Goal: Information Seeking & Learning: Learn about a topic

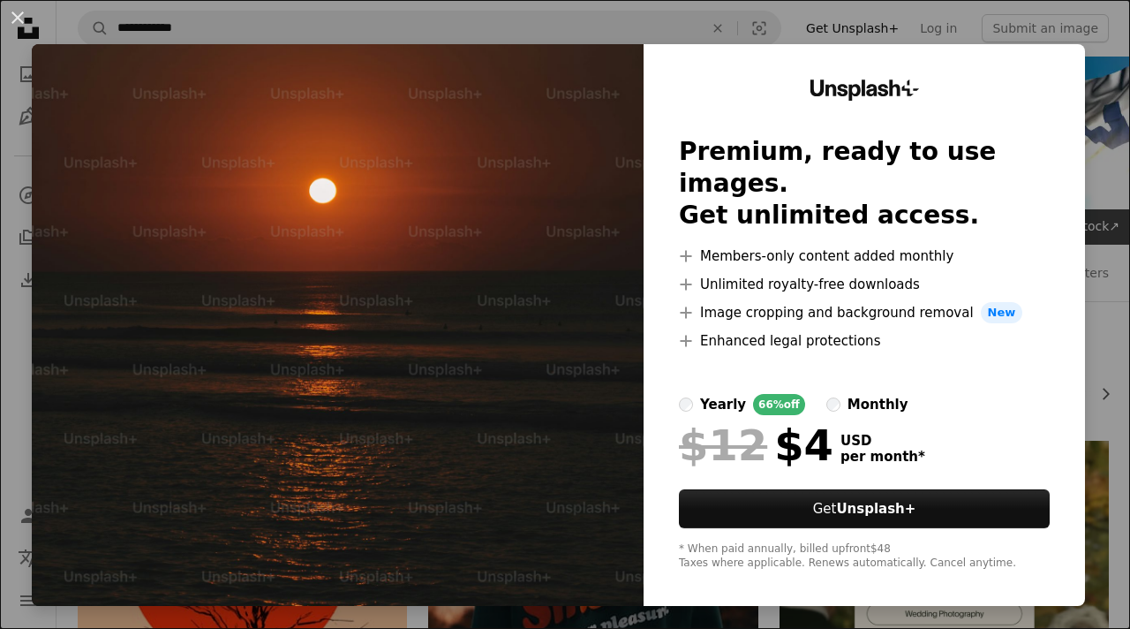
scroll to position [1873, 0]
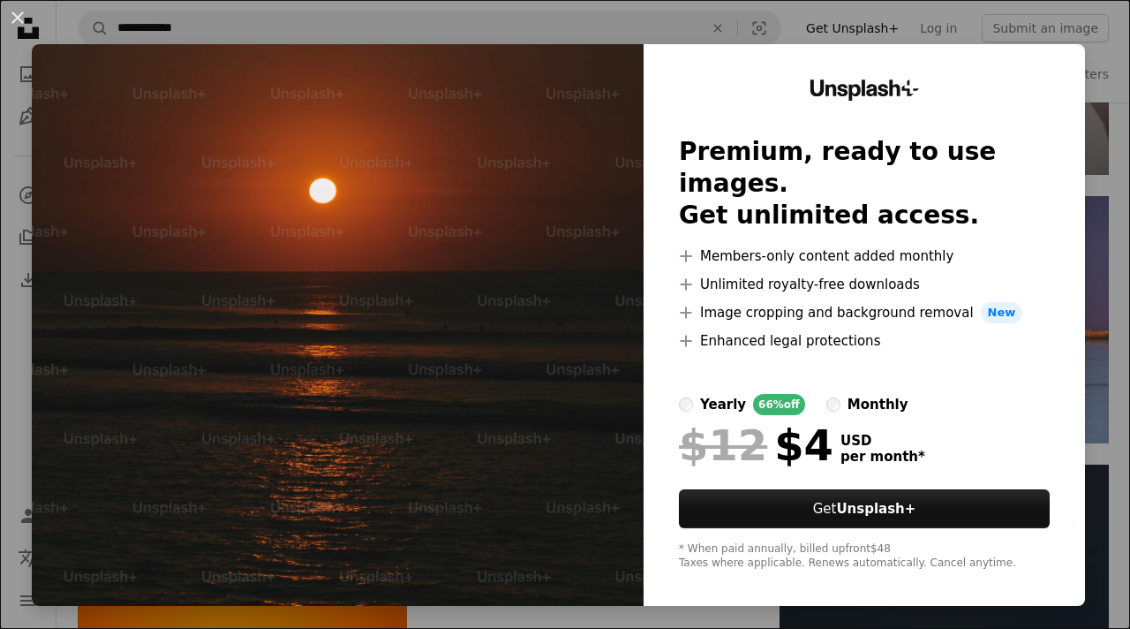
click at [437, 466] on img at bounding box center [338, 325] width 612 height 562
click at [18, 12] on button "An X shape" at bounding box center [17, 17] width 21 height 21
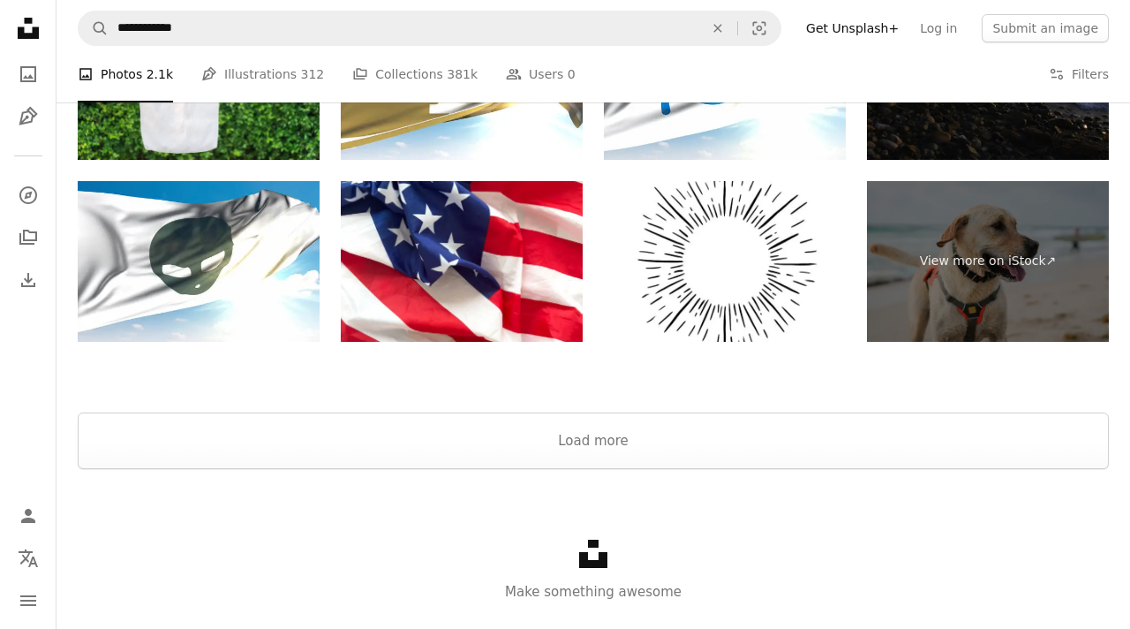
scroll to position [3258, 0]
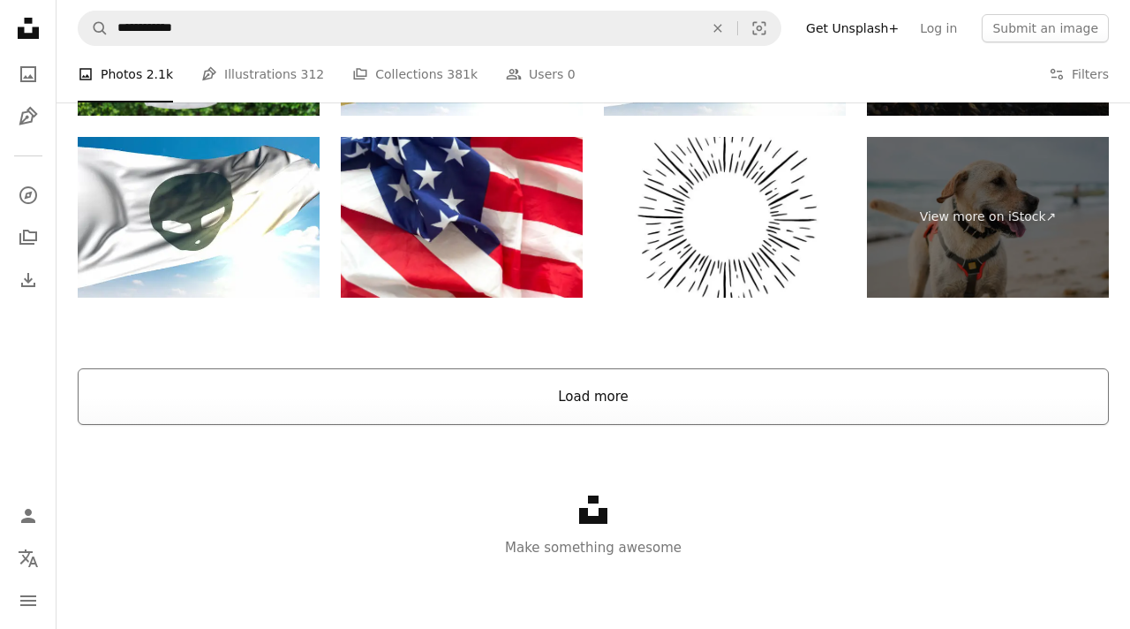
click at [761, 405] on button "Load more" at bounding box center [593, 396] width 1031 height 57
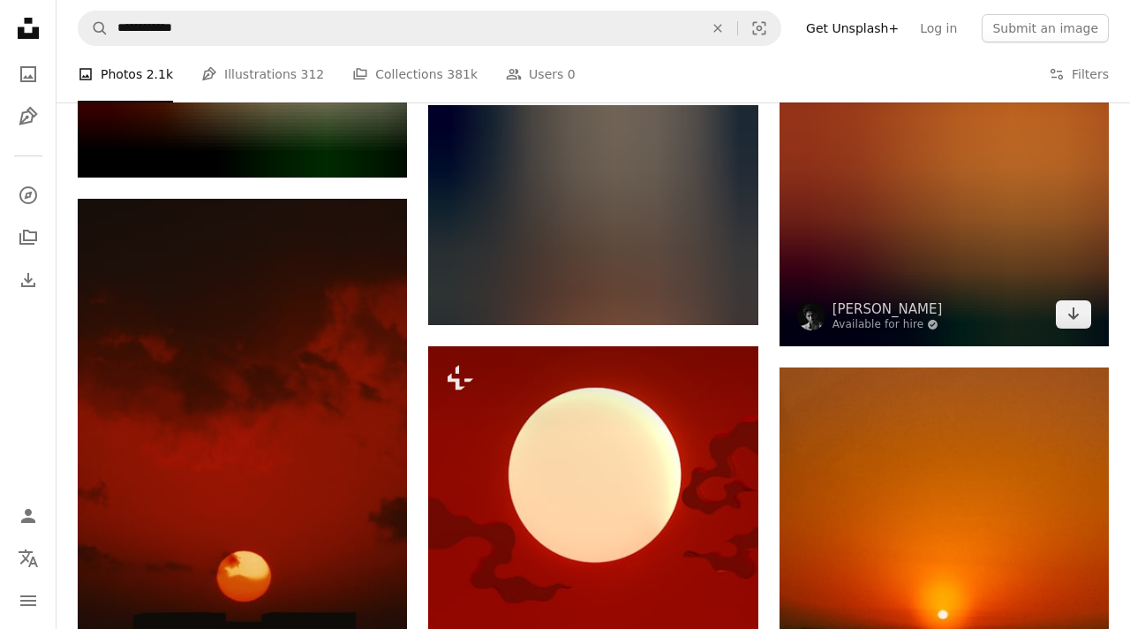
scroll to position [13540, 0]
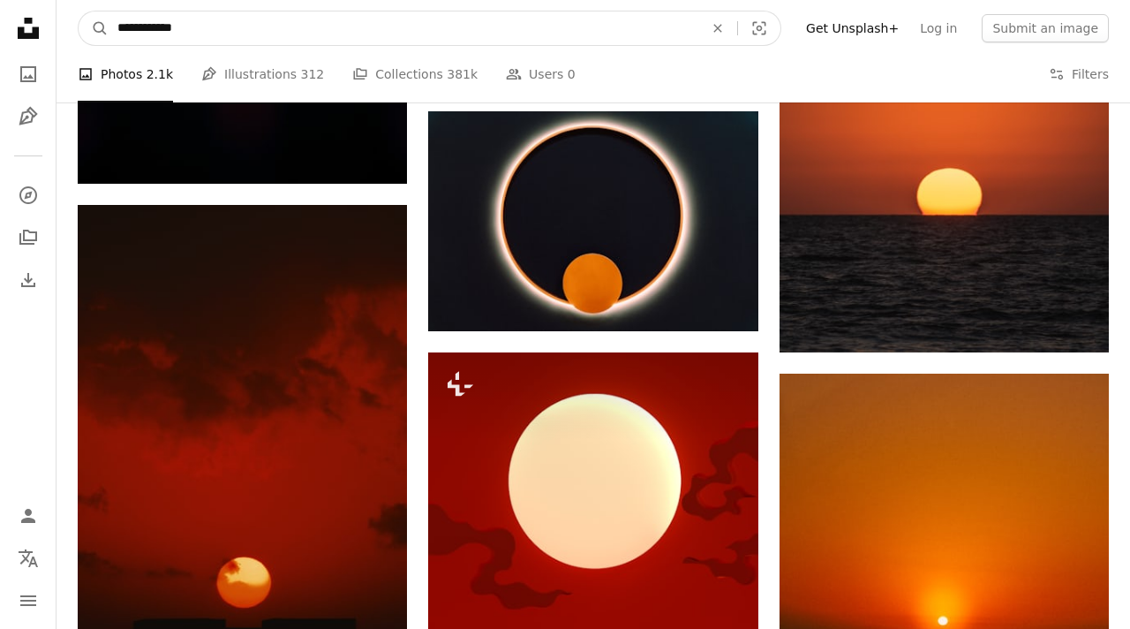
drag, startPoint x: 193, startPoint y: 22, endPoint x: 160, endPoint y: 23, distance: 33.6
click at [160, 23] on input "**********" at bounding box center [404, 28] width 590 height 34
type input "**********"
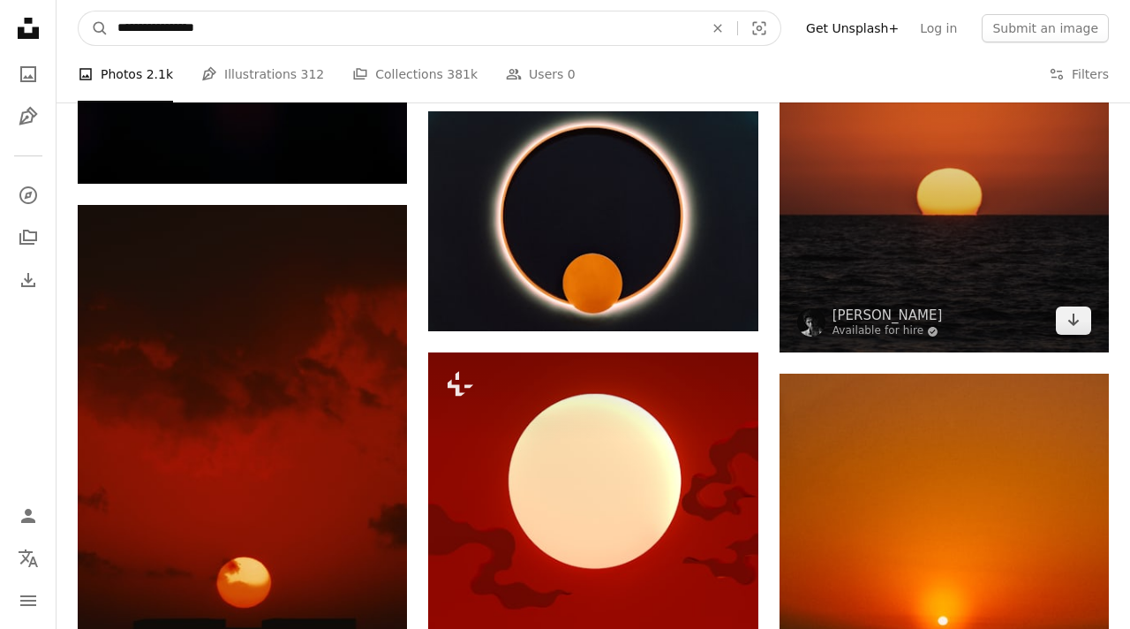
click button "A magnifying glass" at bounding box center [94, 28] width 30 height 34
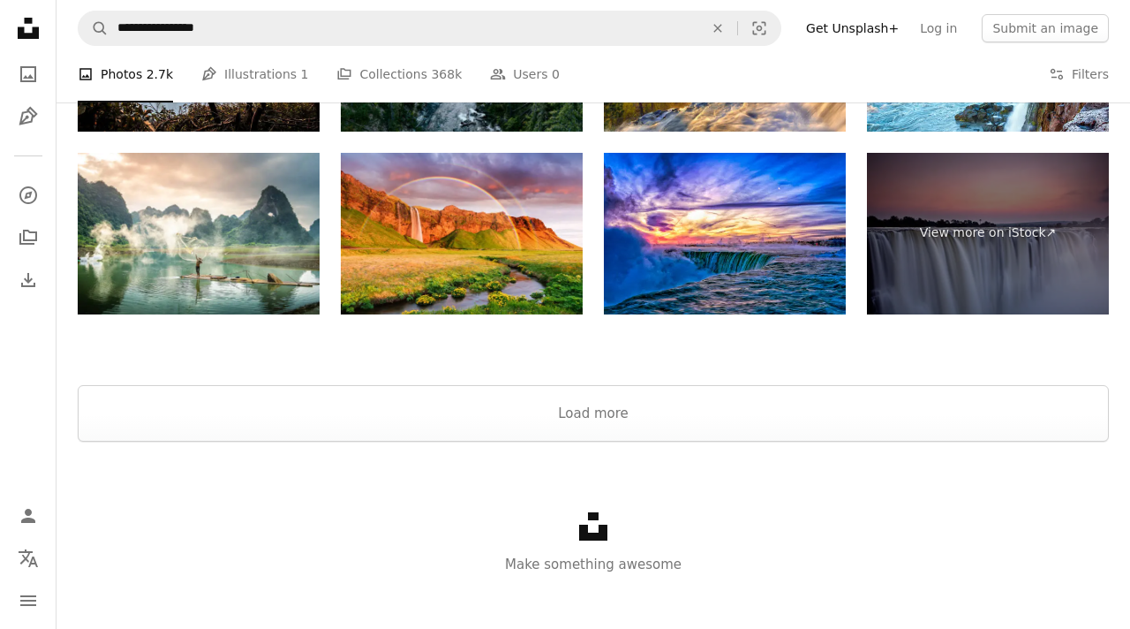
scroll to position [3687, 0]
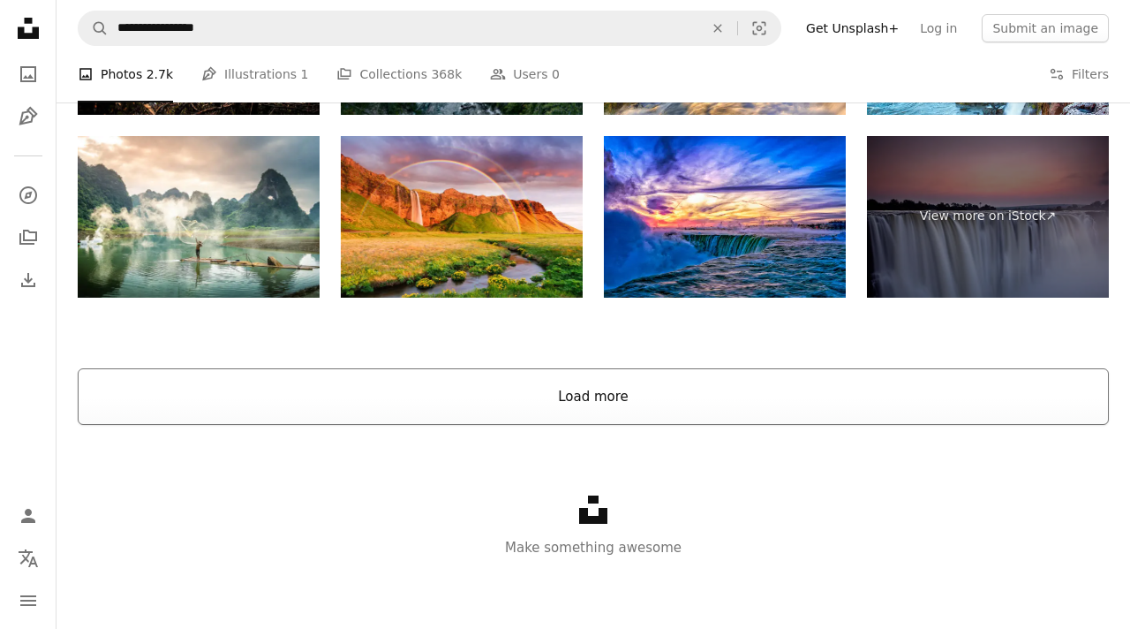
click at [561, 391] on button "Load more" at bounding box center [593, 396] width 1031 height 57
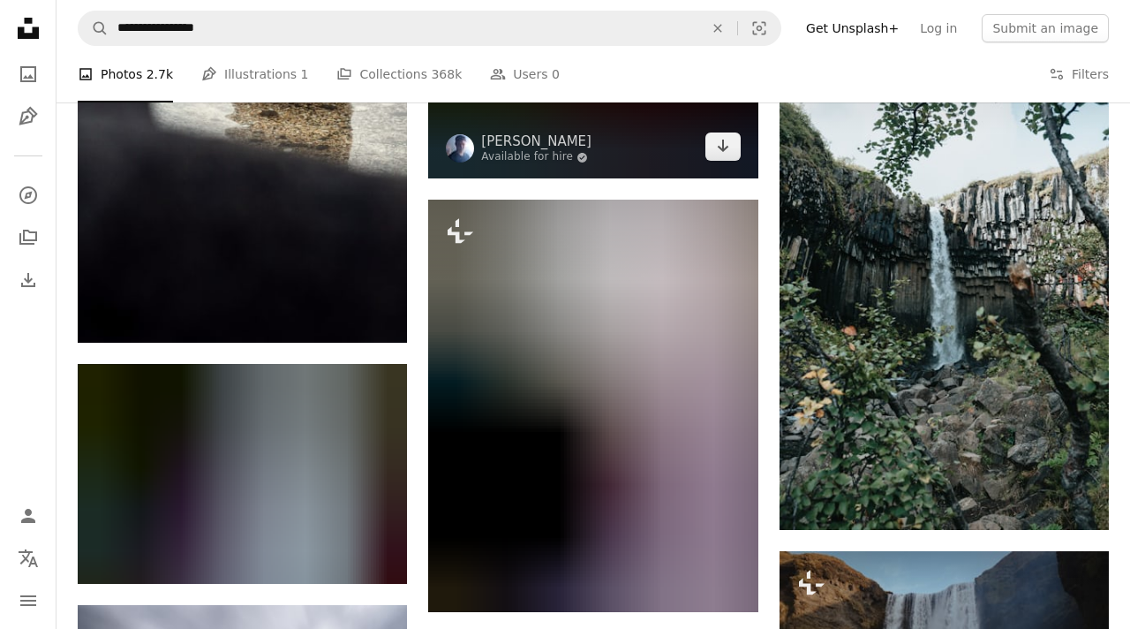
scroll to position [16420, 0]
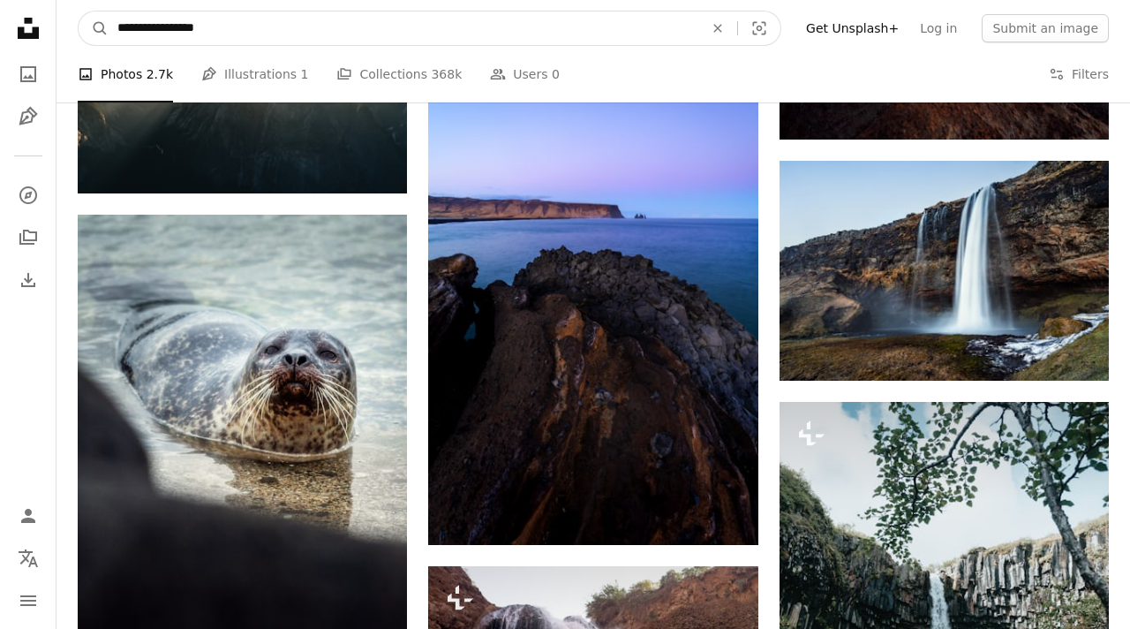
drag, startPoint x: 228, startPoint y: 33, endPoint x: 113, endPoint y: 29, distance: 114.8
click at [111, 30] on input "**********" at bounding box center [404, 28] width 590 height 34
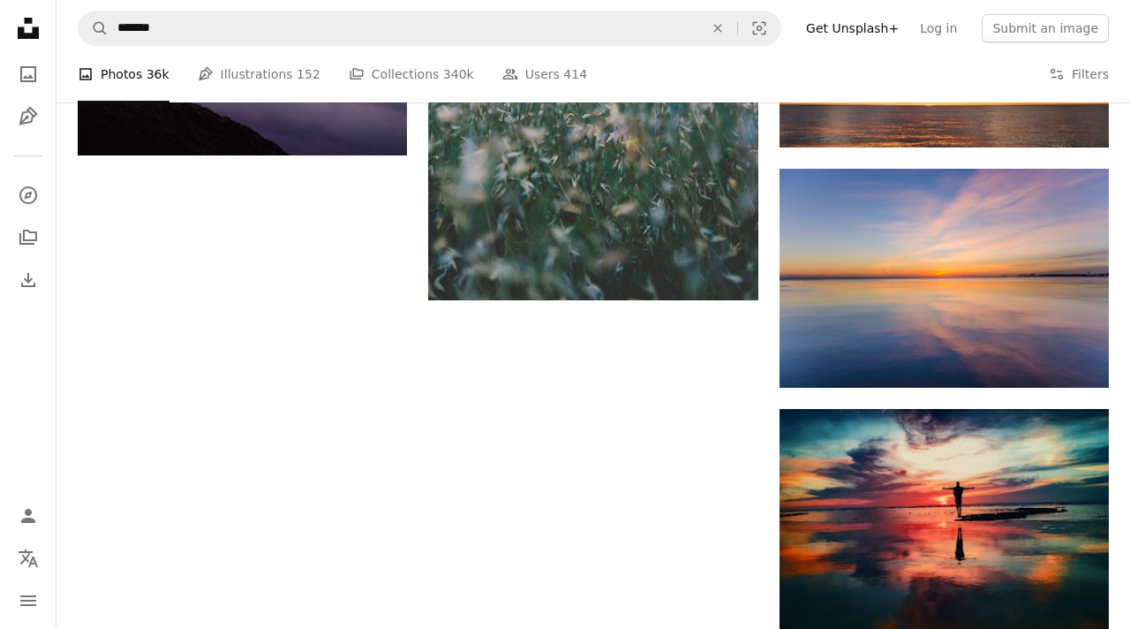
scroll to position [71, 0]
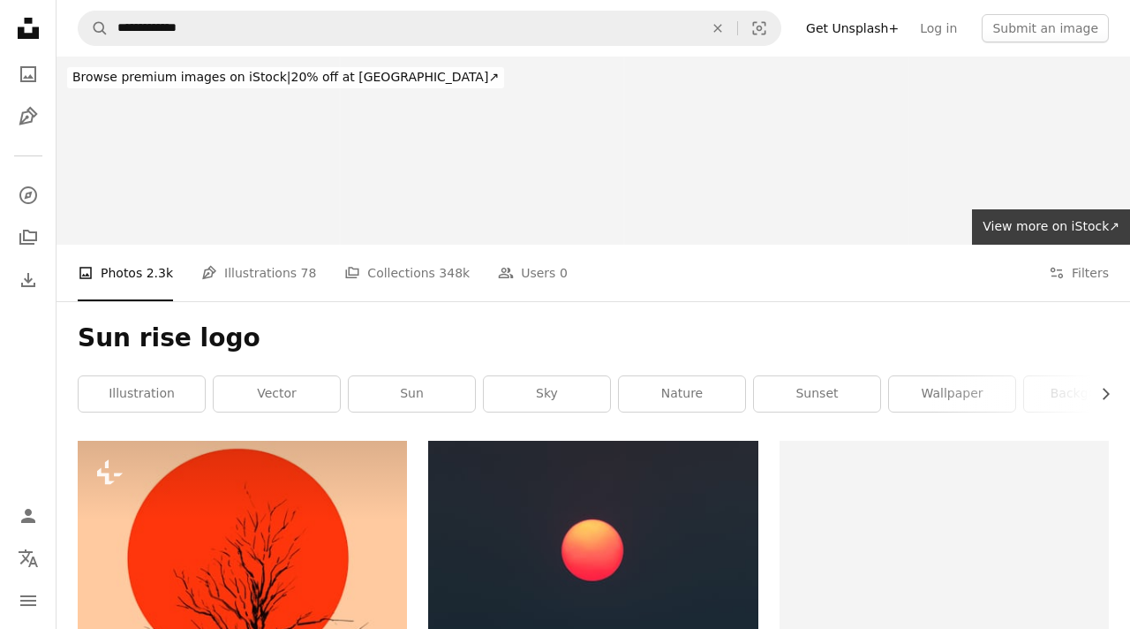
scroll to position [266, 0]
